Goal: Feedback & Contribution: Contribute content

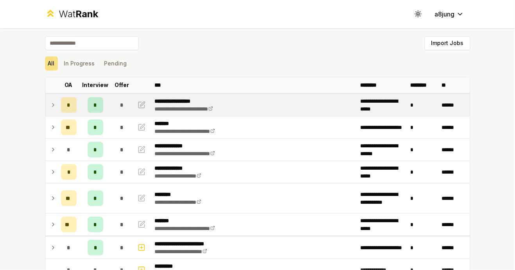
click at [50, 103] on icon at bounding box center [53, 104] width 6 height 9
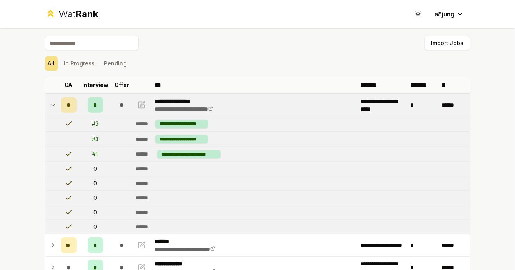
click at [57, 105] on td at bounding box center [51, 105] width 13 height 22
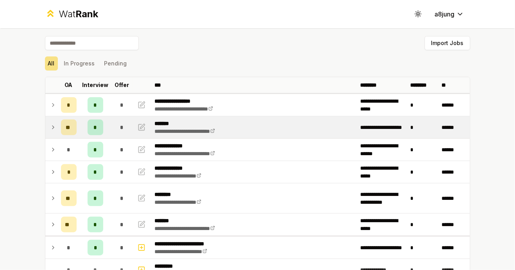
click at [58, 127] on td "**" at bounding box center [69, 127] width 22 height 22
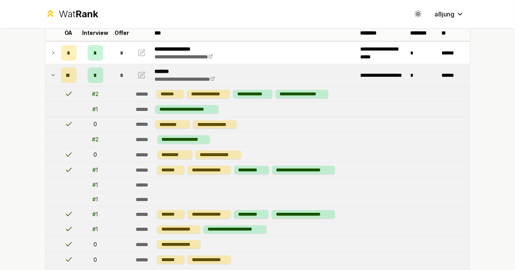
scroll to position [52, 0]
click at [150, 77] on td at bounding box center [142, 75] width 19 height 22
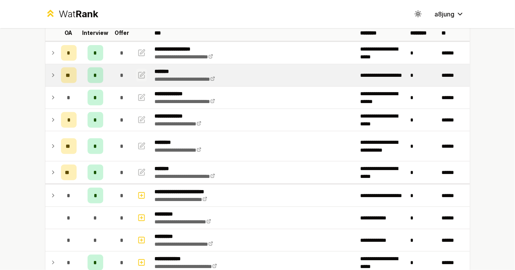
click at [141, 73] on icon "button" at bounding box center [142, 74] width 8 height 9
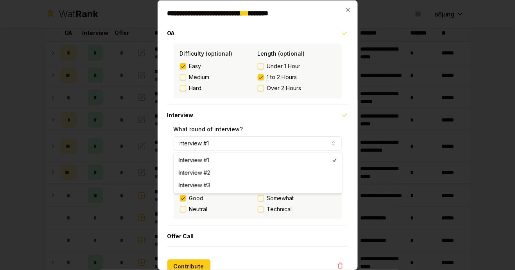
click at [232, 142] on button "Interview #1" at bounding box center [258, 143] width 168 height 14
select select "*"
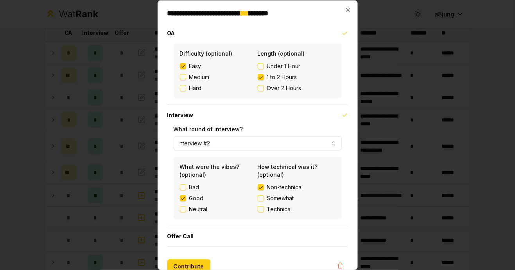
click at [259, 212] on button "Technical" at bounding box center [261, 209] width 6 height 6
click at [186, 265] on button "Contribute" at bounding box center [189, 266] width 43 height 14
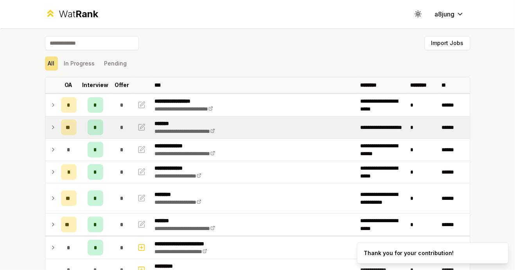
click at [52, 126] on icon at bounding box center [53, 127] width 6 height 9
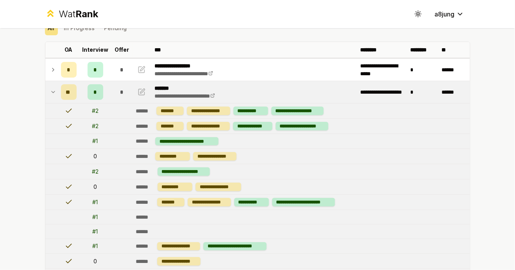
scroll to position [35, 0]
click at [55, 92] on icon at bounding box center [53, 92] width 6 height 9
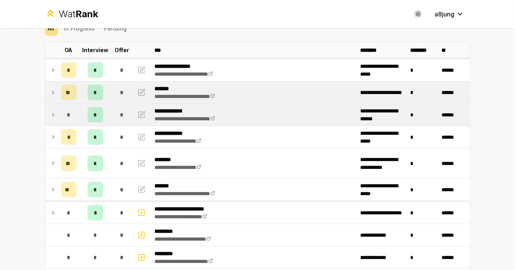
click at [53, 115] on icon at bounding box center [53, 114] width 6 height 9
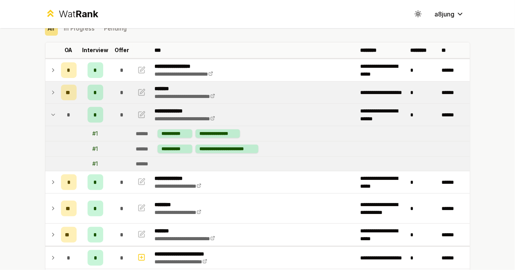
click at [53, 115] on icon at bounding box center [53, 114] width 6 height 9
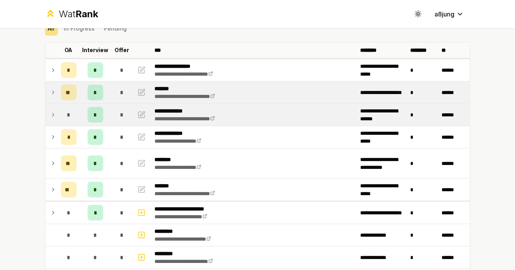
click at [53, 115] on icon at bounding box center [53, 114] width 6 height 9
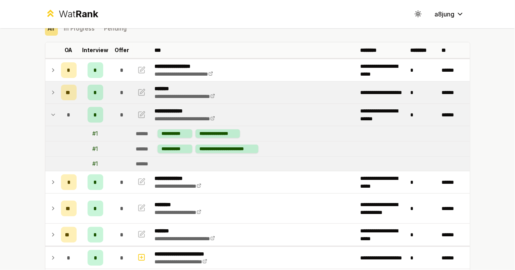
click at [53, 115] on icon at bounding box center [53, 114] width 6 height 9
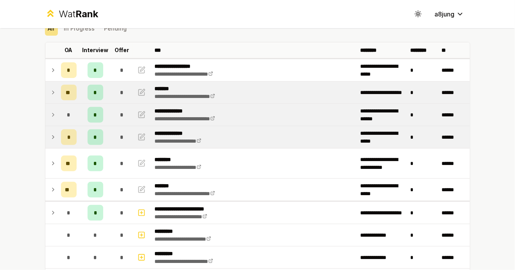
click at [47, 136] on td at bounding box center [51, 137] width 13 height 22
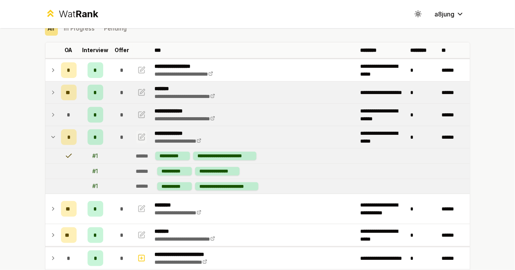
click at [142, 133] on icon "button" at bounding box center [142, 136] width 8 height 9
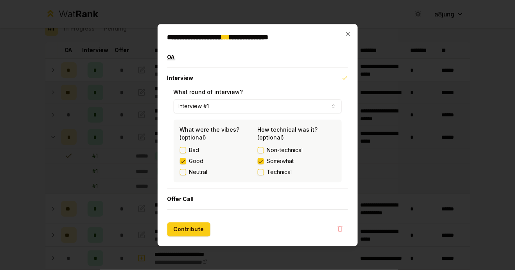
click at [214, 65] on button "OA" at bounding box center [258, 57] width 181 height 20
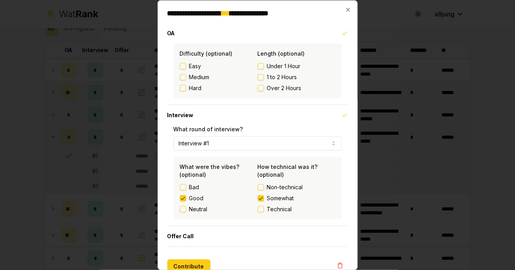
click at [191, 68] on span "Easy" at bounding box center [195, 66] width 12 height 8
click at [186, 68] on button "Easy" at bounding box center [183, 66] width 6 height 6
click at [259, 77] on button "1 to 2 Hours" at bounding box center [261, 77] width 6 height 6
click at [186, 266] on button "Contribute" at bounding box center [189, 266] width 43 height 14
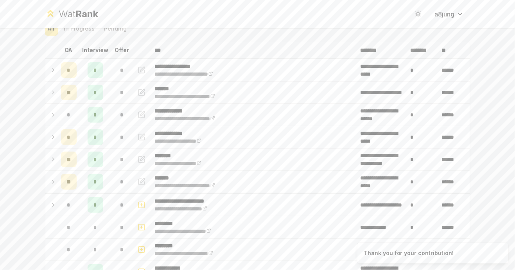
scroll to position [0, 0]
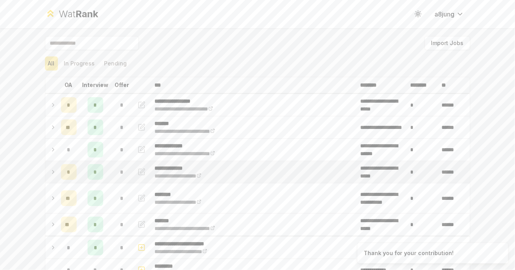
click at [55, 176] on icon at bounding box center [53, 171] width 6 height 9
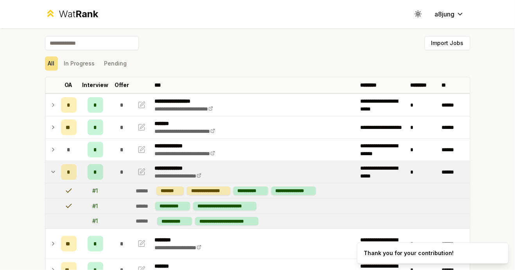
click at [55, 176] on icon at bounding box center [53, 171] width 6 height 9
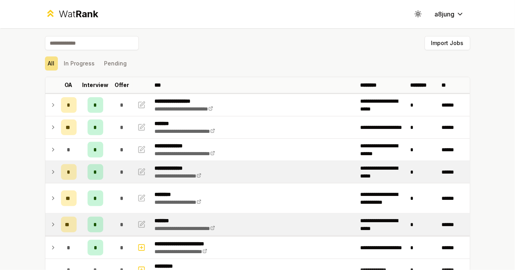
click at [52, 227] on icon at bounding box center [53, 224] width 6 height 9
